Goal: Transaction & Acquisition: Purchase product/service

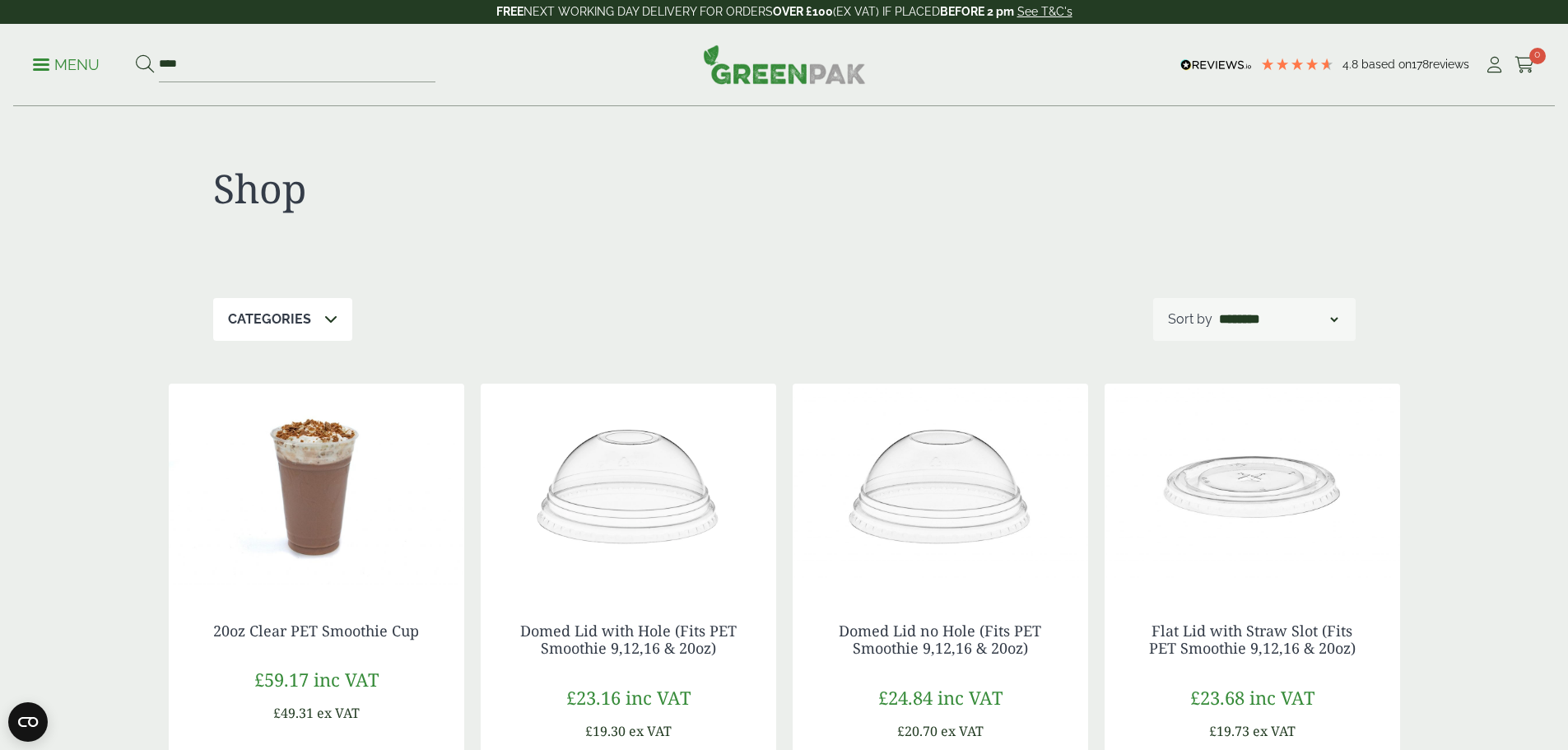
click at [62, 64] on p "Menu" at bounding box center [66, 64] width 67 height 20
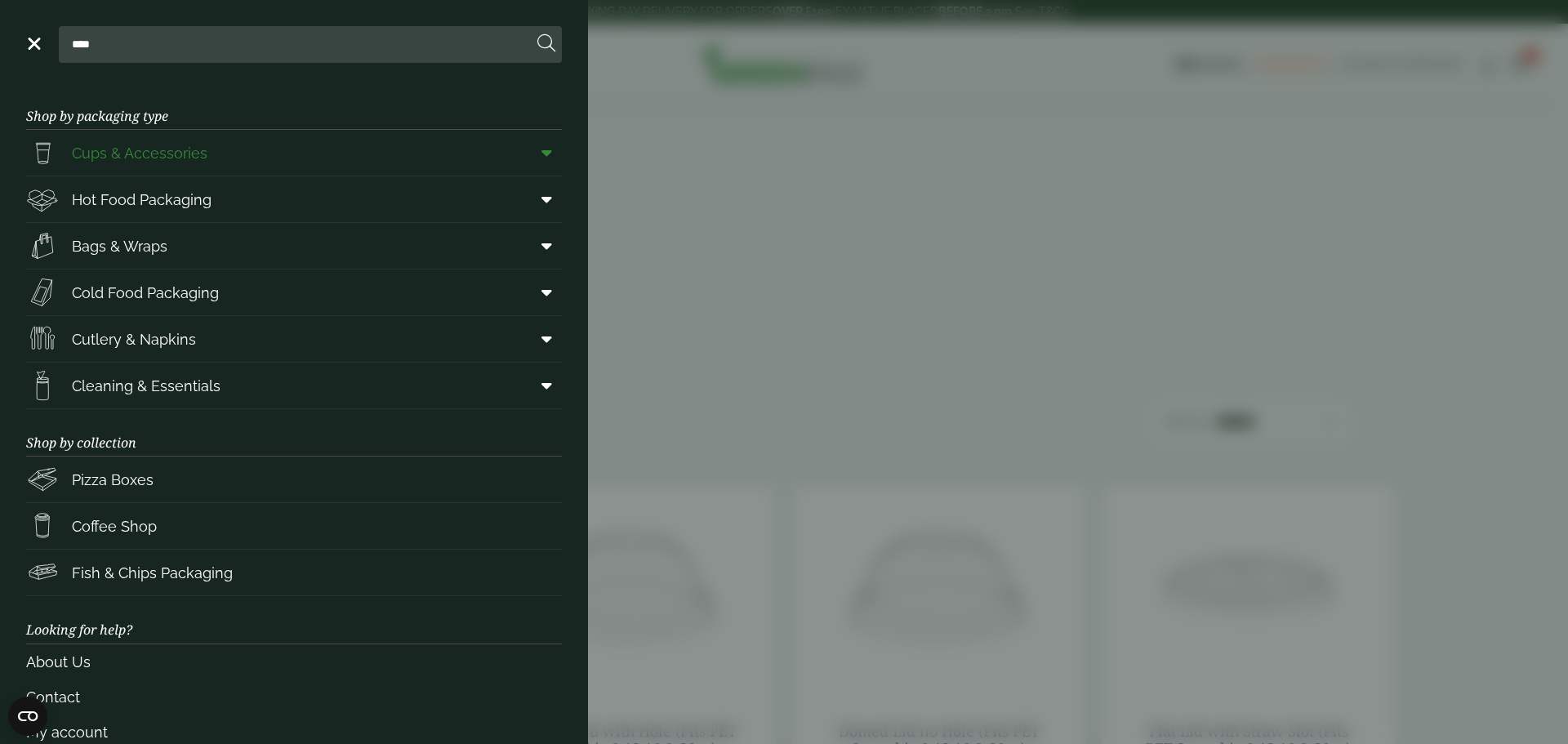
click at [135, 153] on span "Cups & Accessories" at bounding box center [139, 153] width 135 height 22
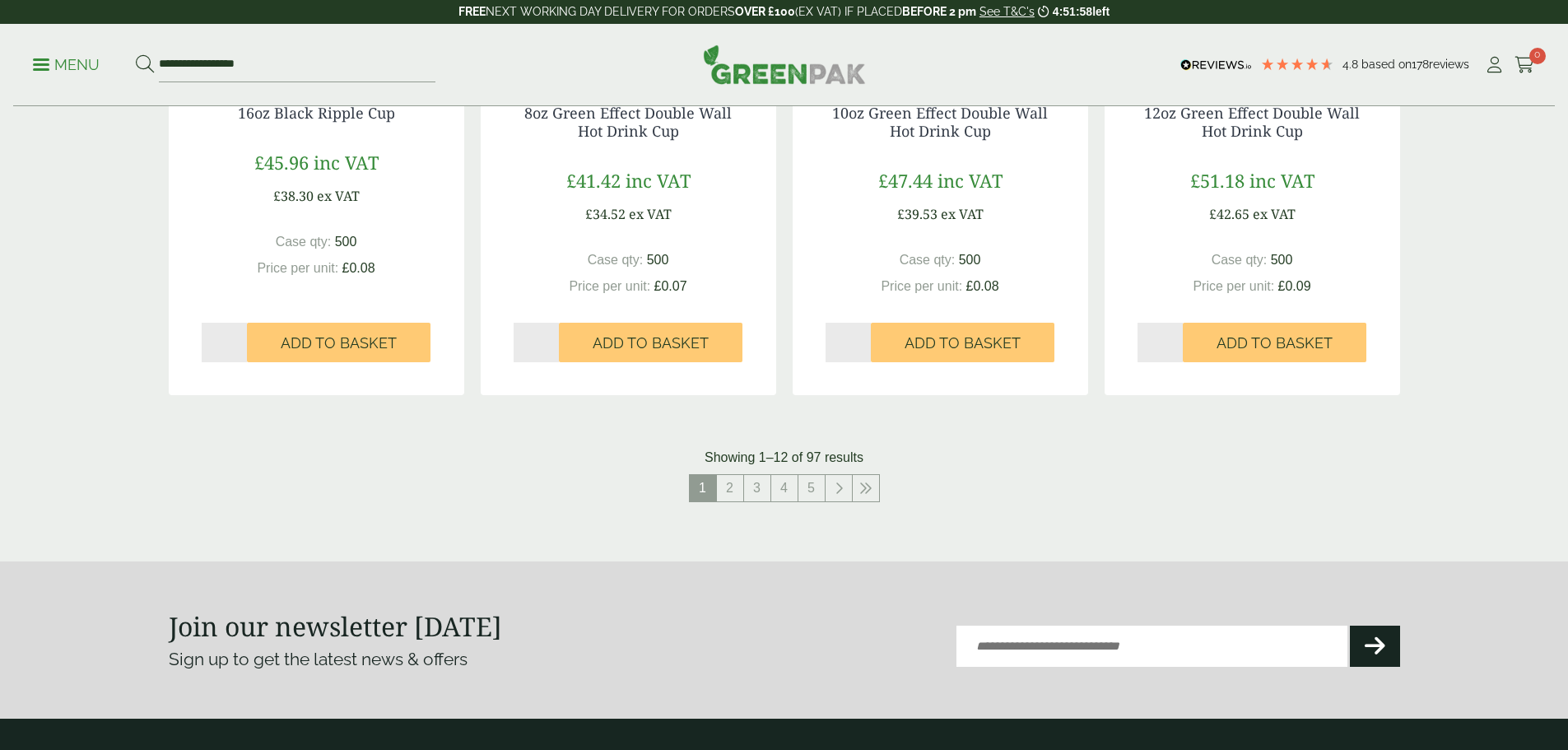
scroll to position [1648, 0]
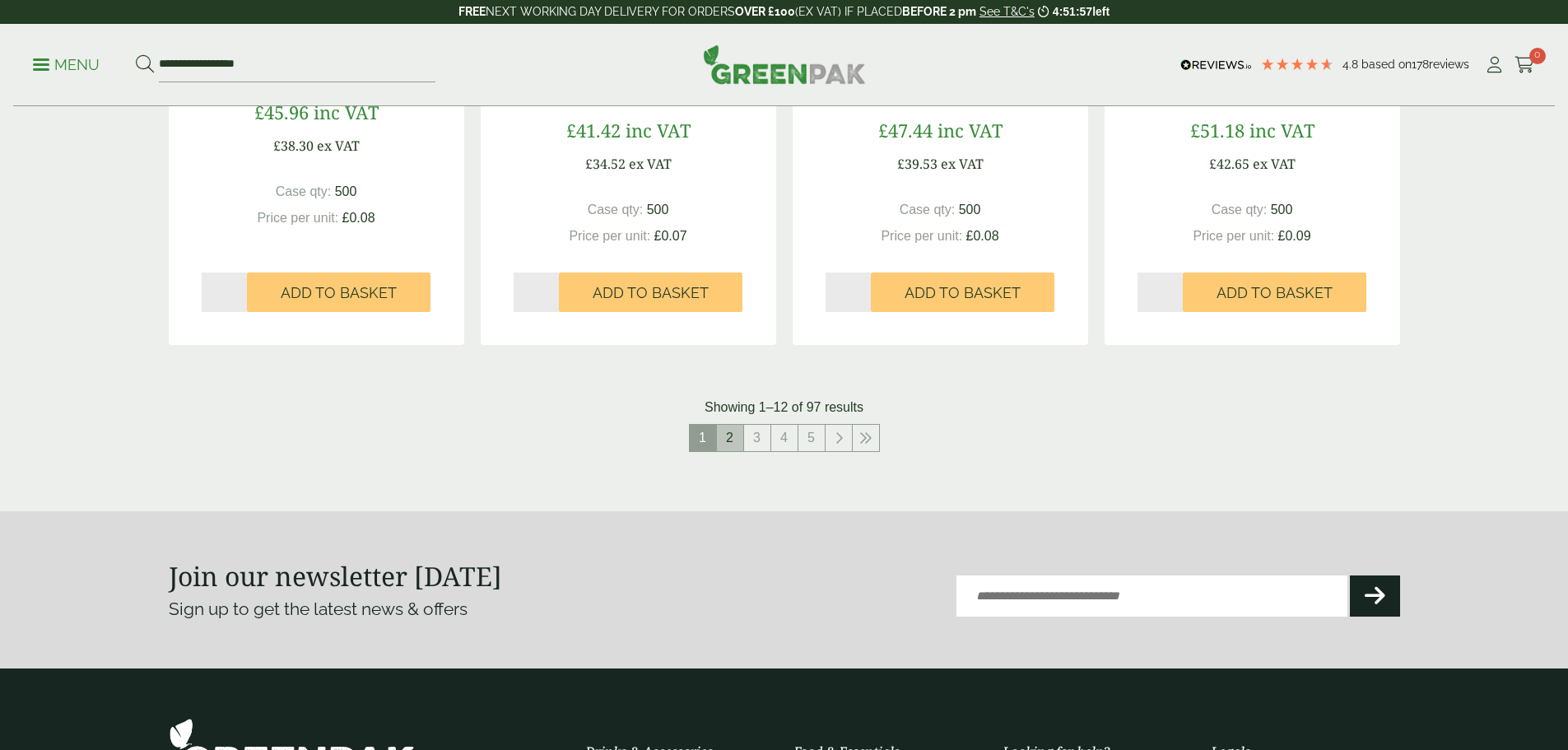
click at [727, 436] on link "2" at bounding box center [730, 438] width 26 height 26
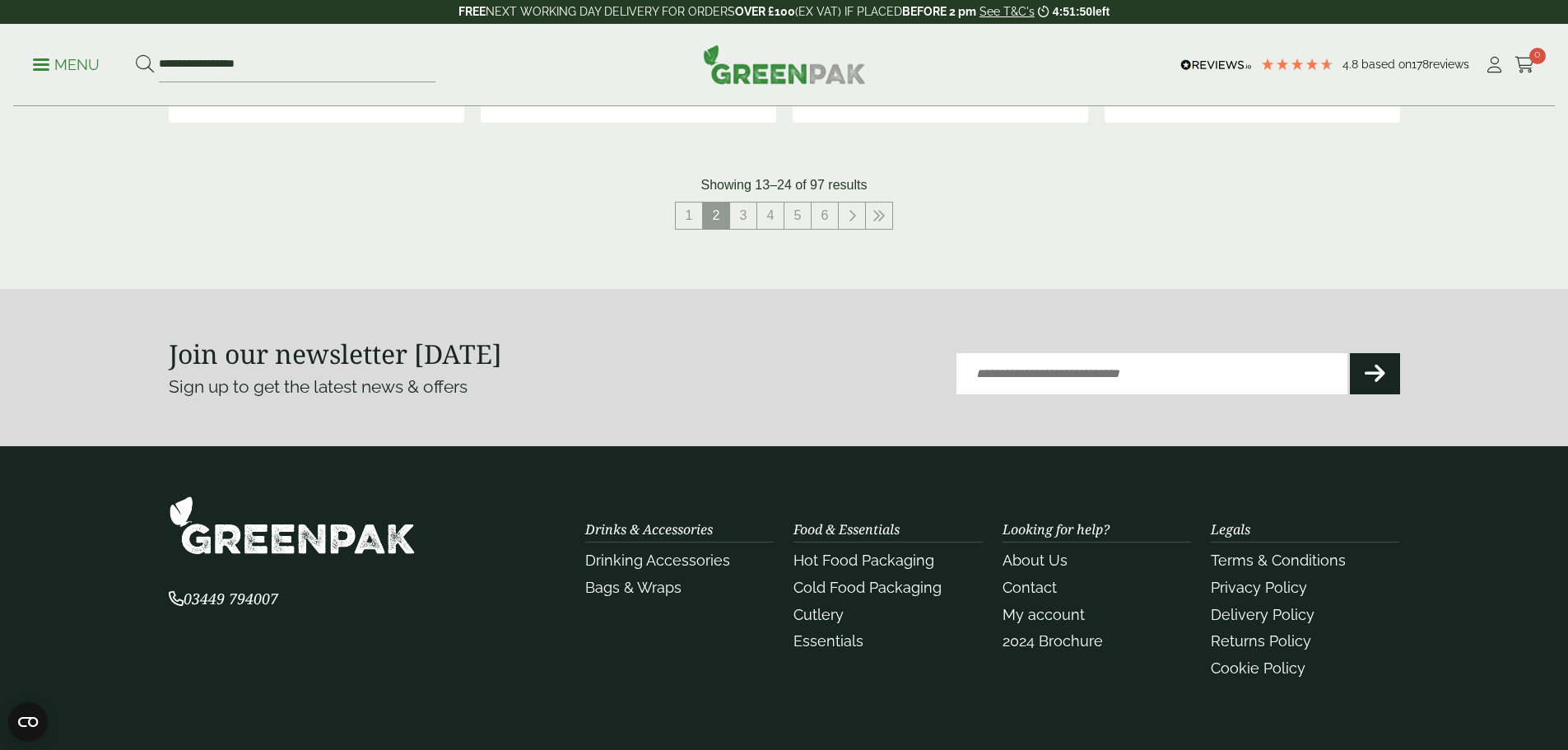
scroll to position [1596, 0]
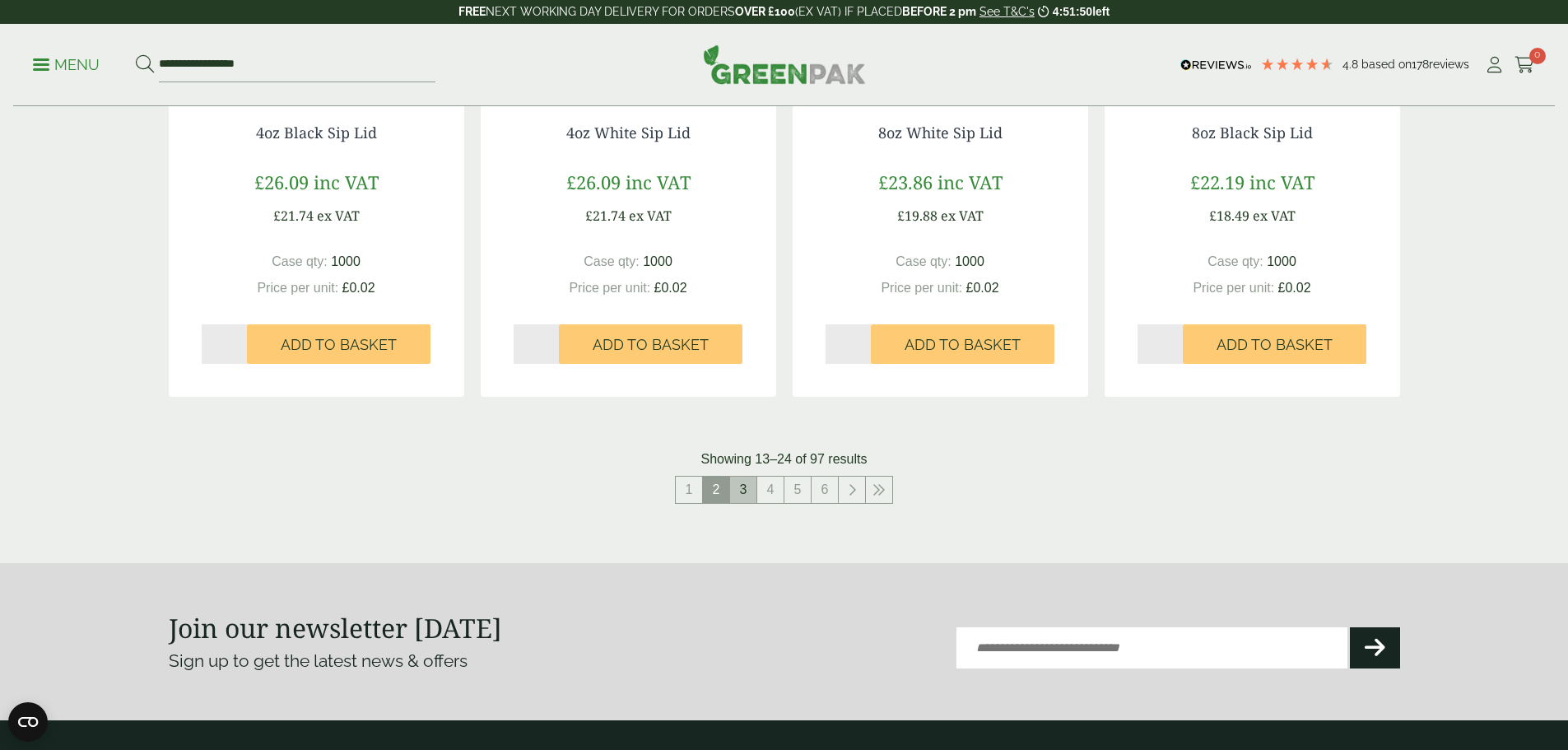
click at [745, 495] on link "3" at bounding box center [743, 490] width 26 height 26
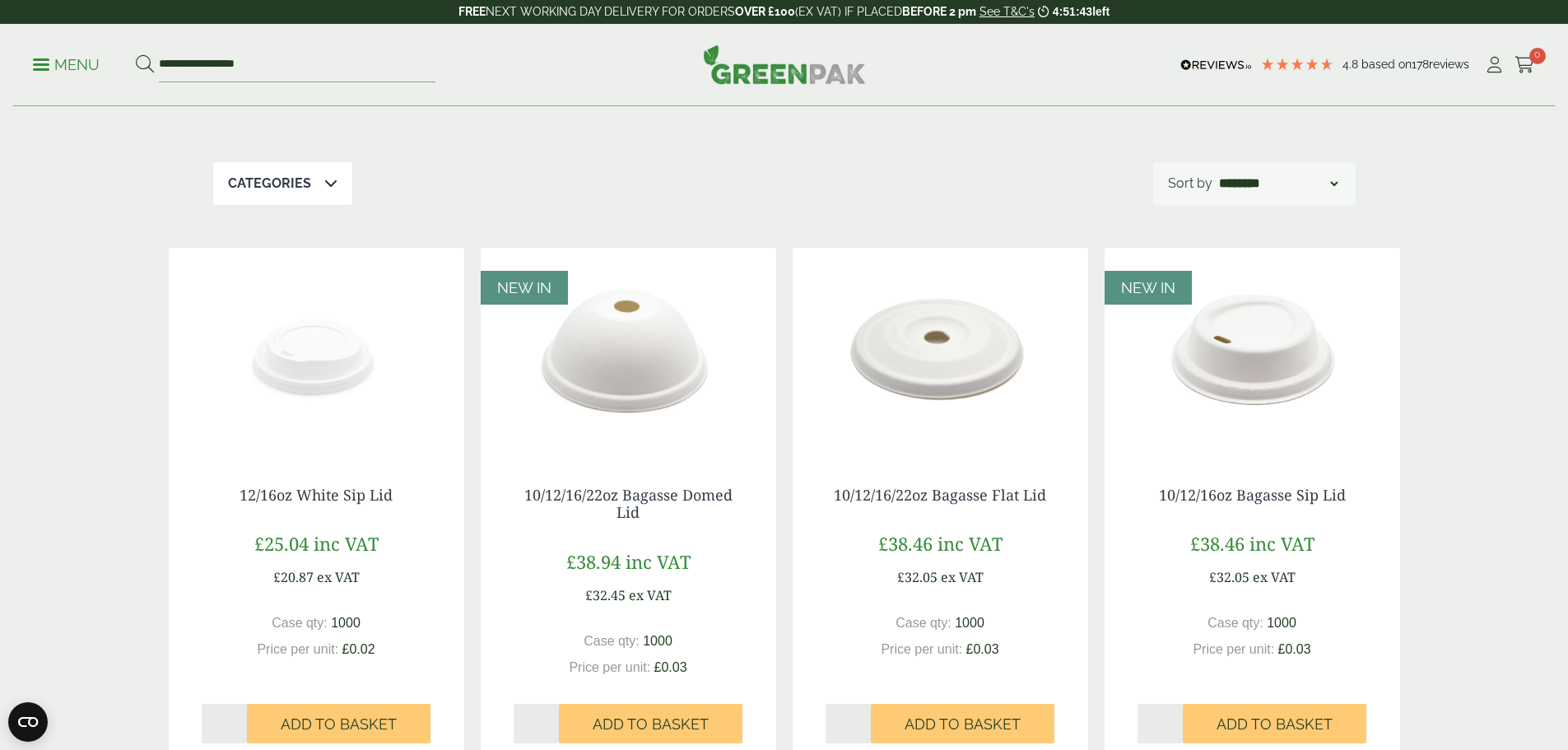
scroll to position [113, 0]
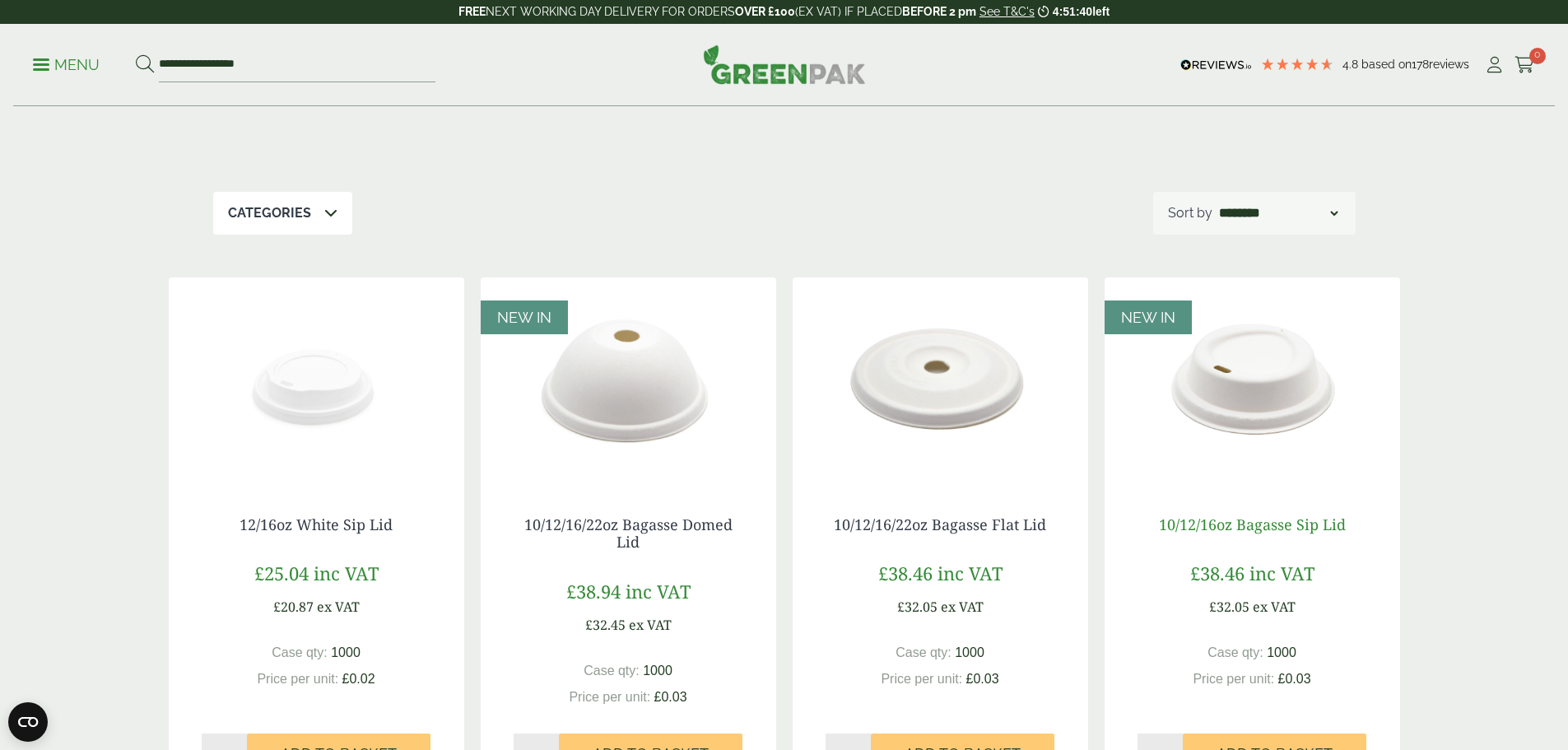
click at [1216, 523] on link "10/12/16oz Bagasse Sip Lid" at bounding box center [1253, 524] width 187 height 20
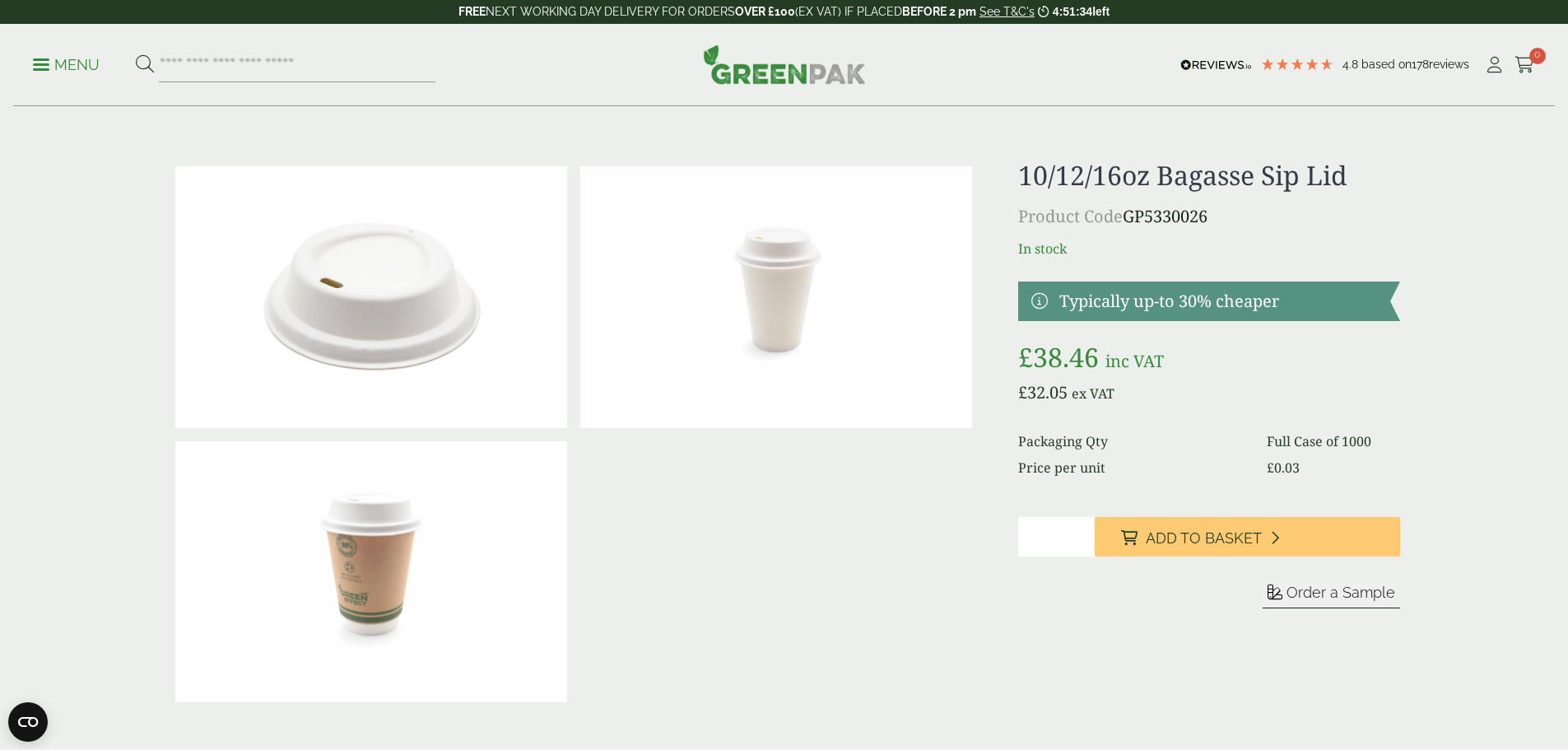
click at [1130, 217] on p "Product Code GP5330026" at bounding box center [1209, 216] width 382 height 25
